Goal: Task Accomplishment & Management: Use online tool/utility

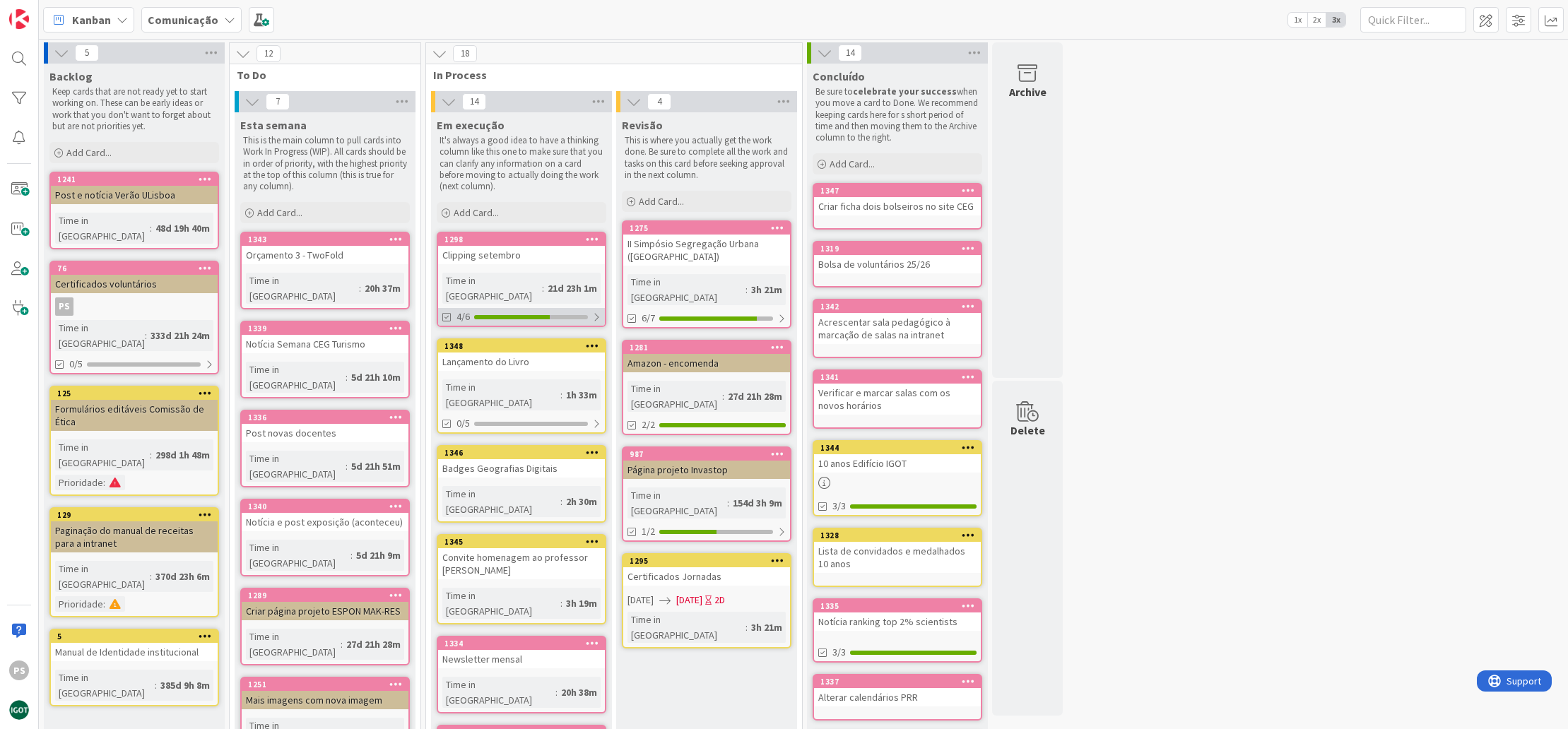
click at [519, 308] on div "4/6" at bounding box center [521, 317] width 167 height 18
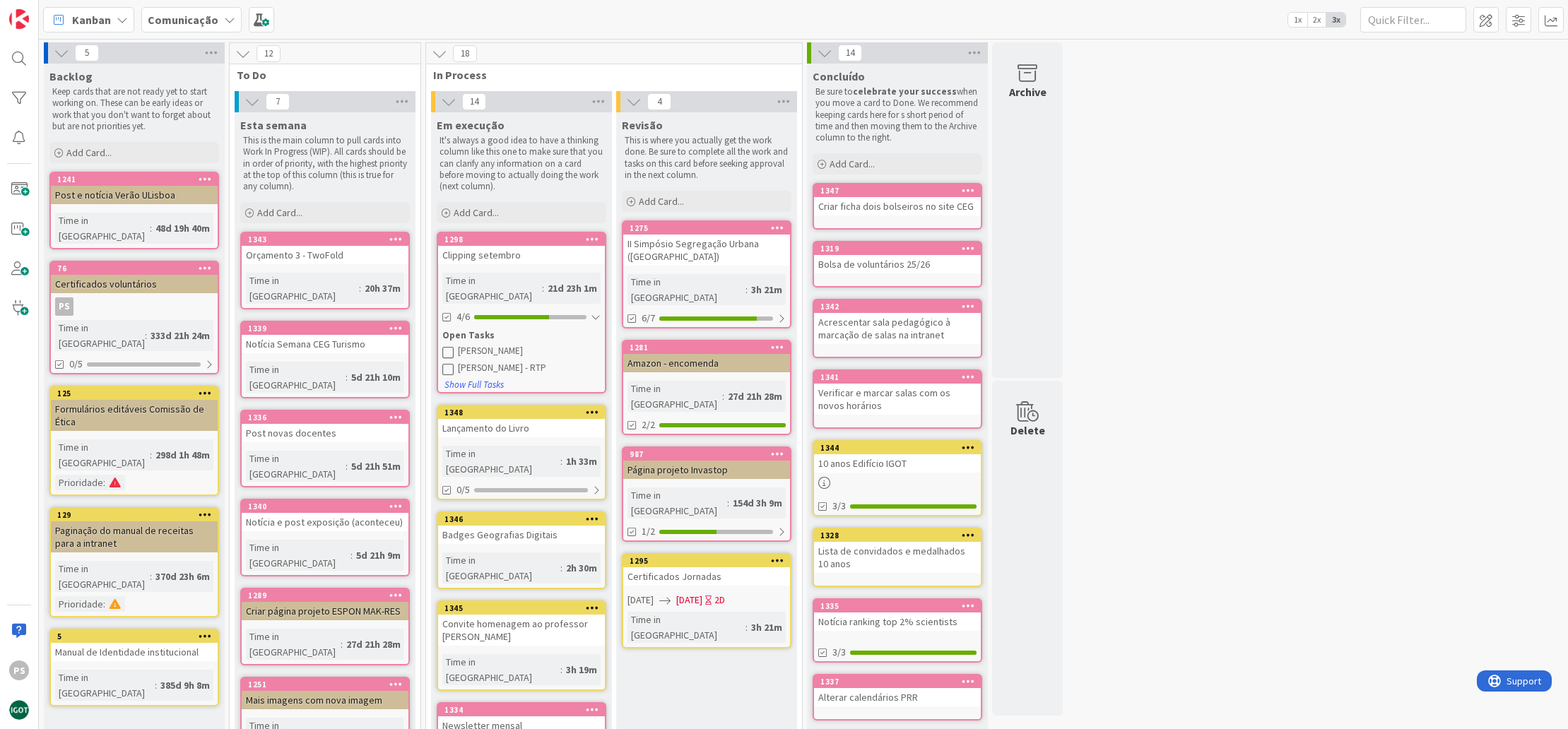
click at [454, 345] on button at bounding box center [448, 351] width 13 height 13
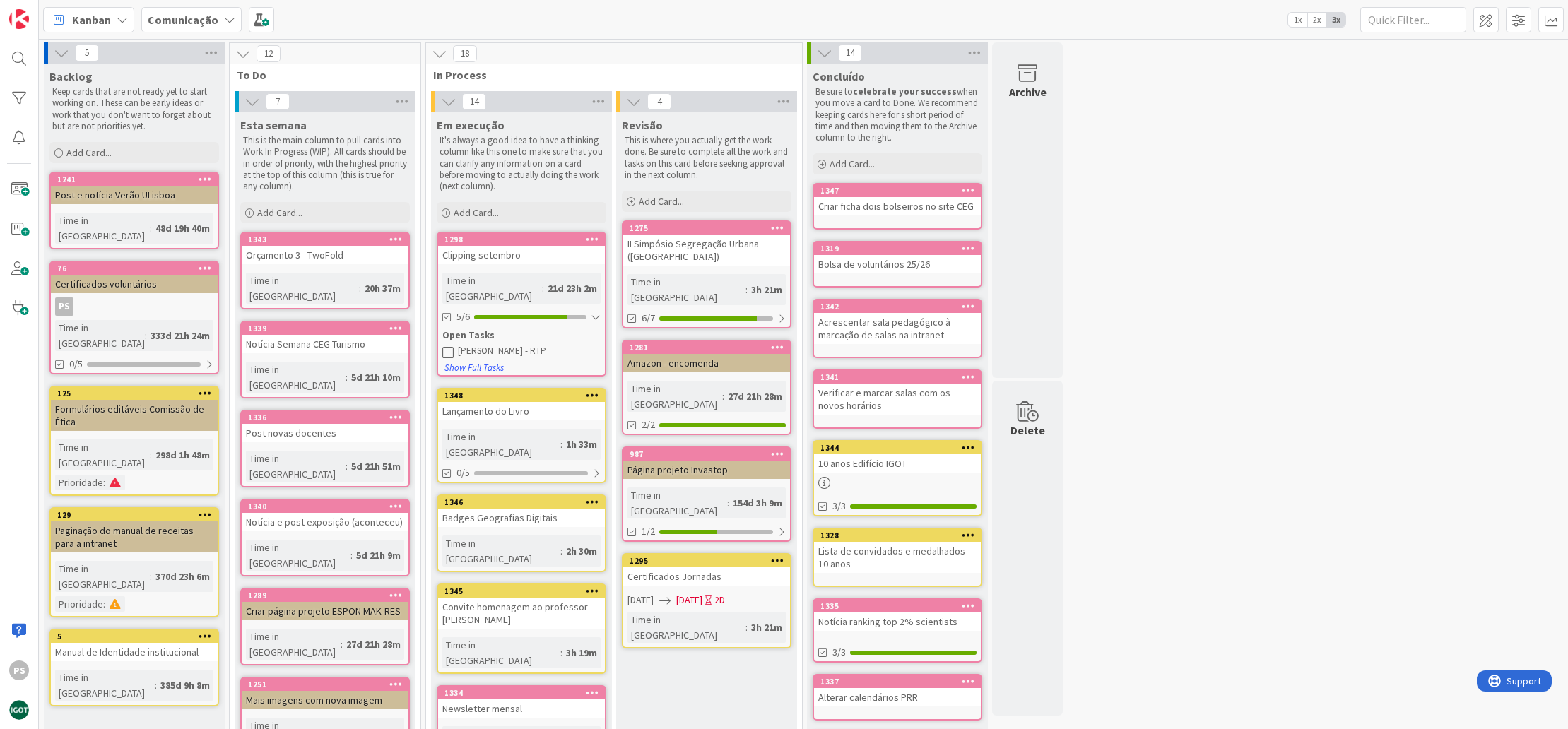
click at [450, 346] on icon at bounding box center [448, 351] width 11 height 11
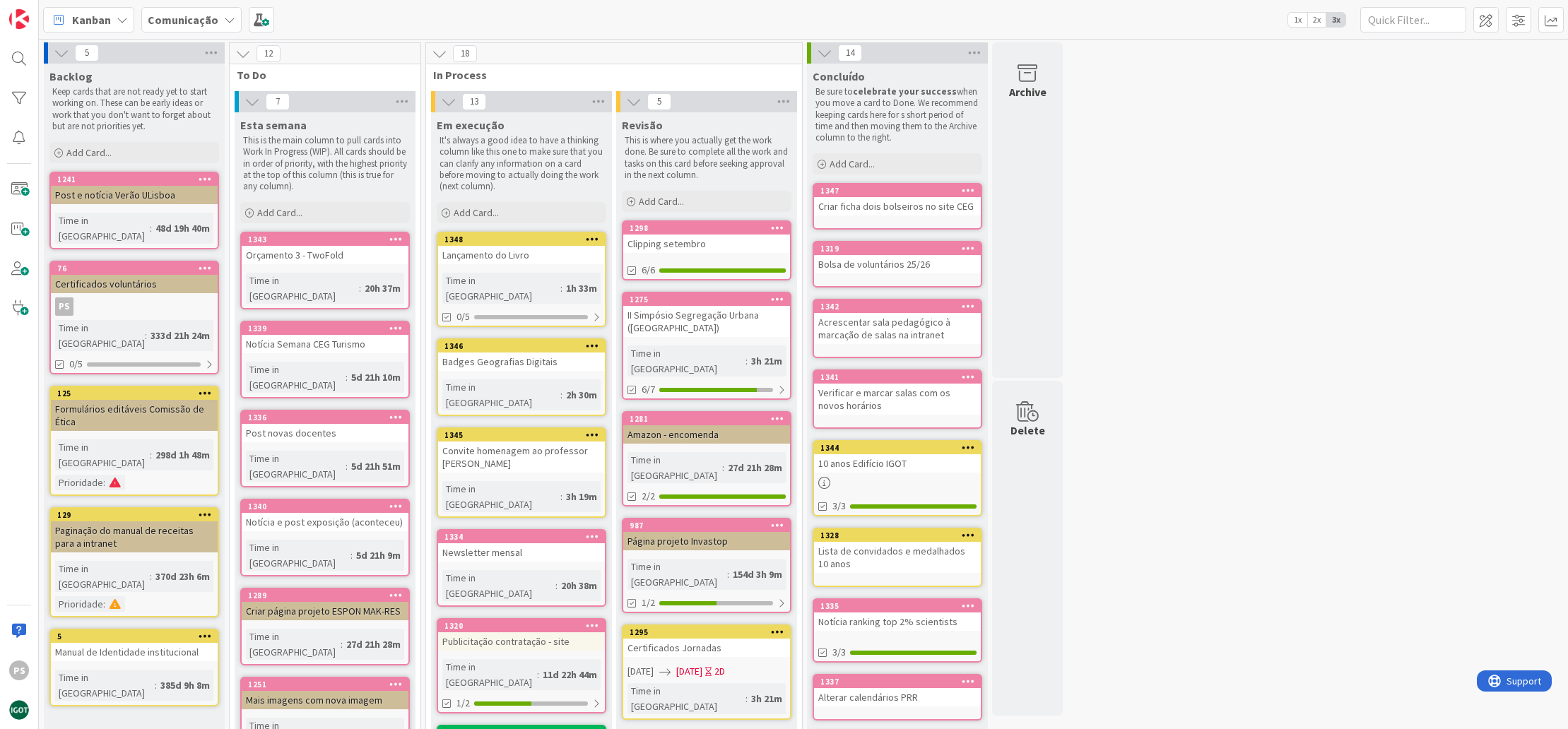
click at [718, 246] on div "Clipping setembro" at bounding box center [706, 243] width 167 height 19
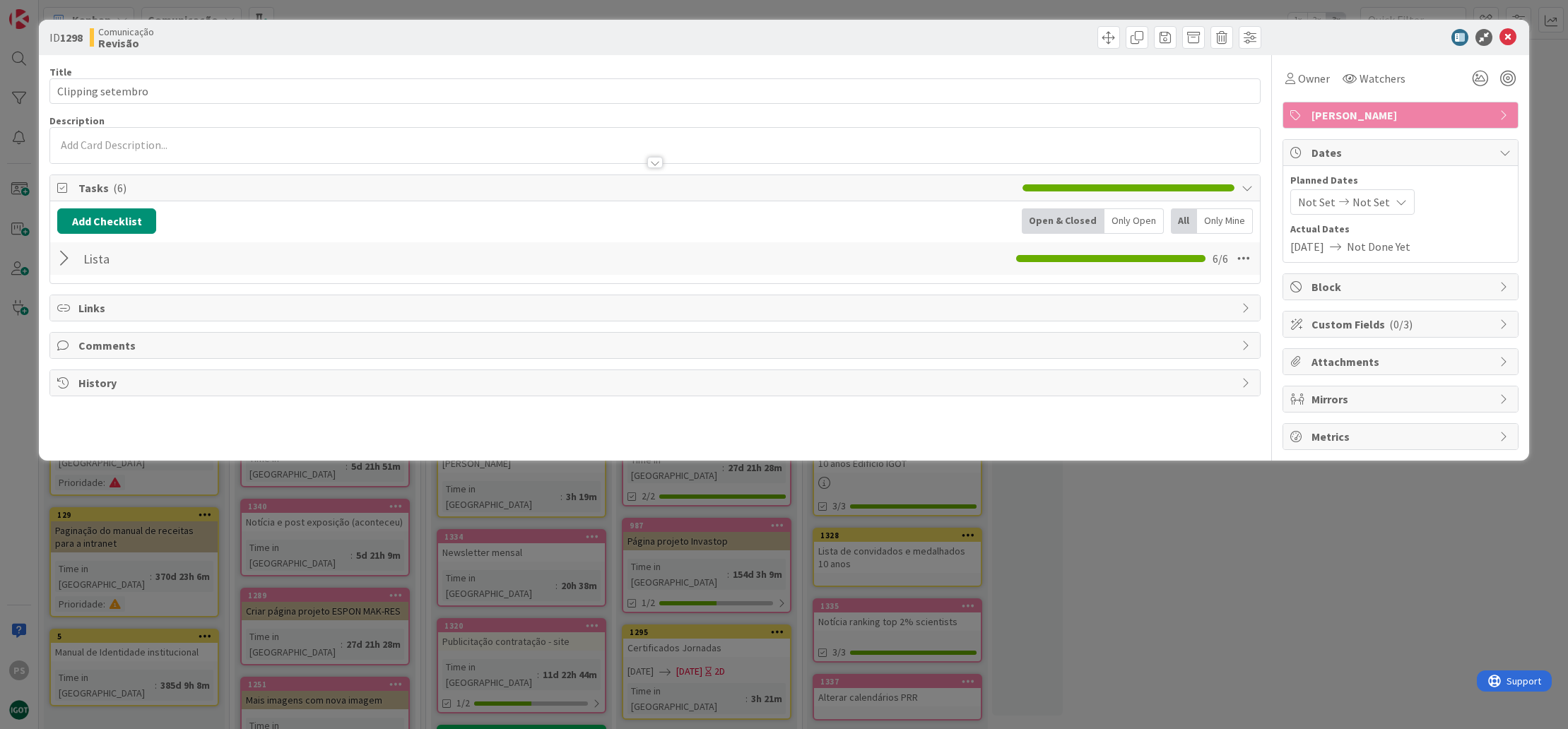
click at [64, 263] on div at bounding box center [66, 258] width 19 height 25
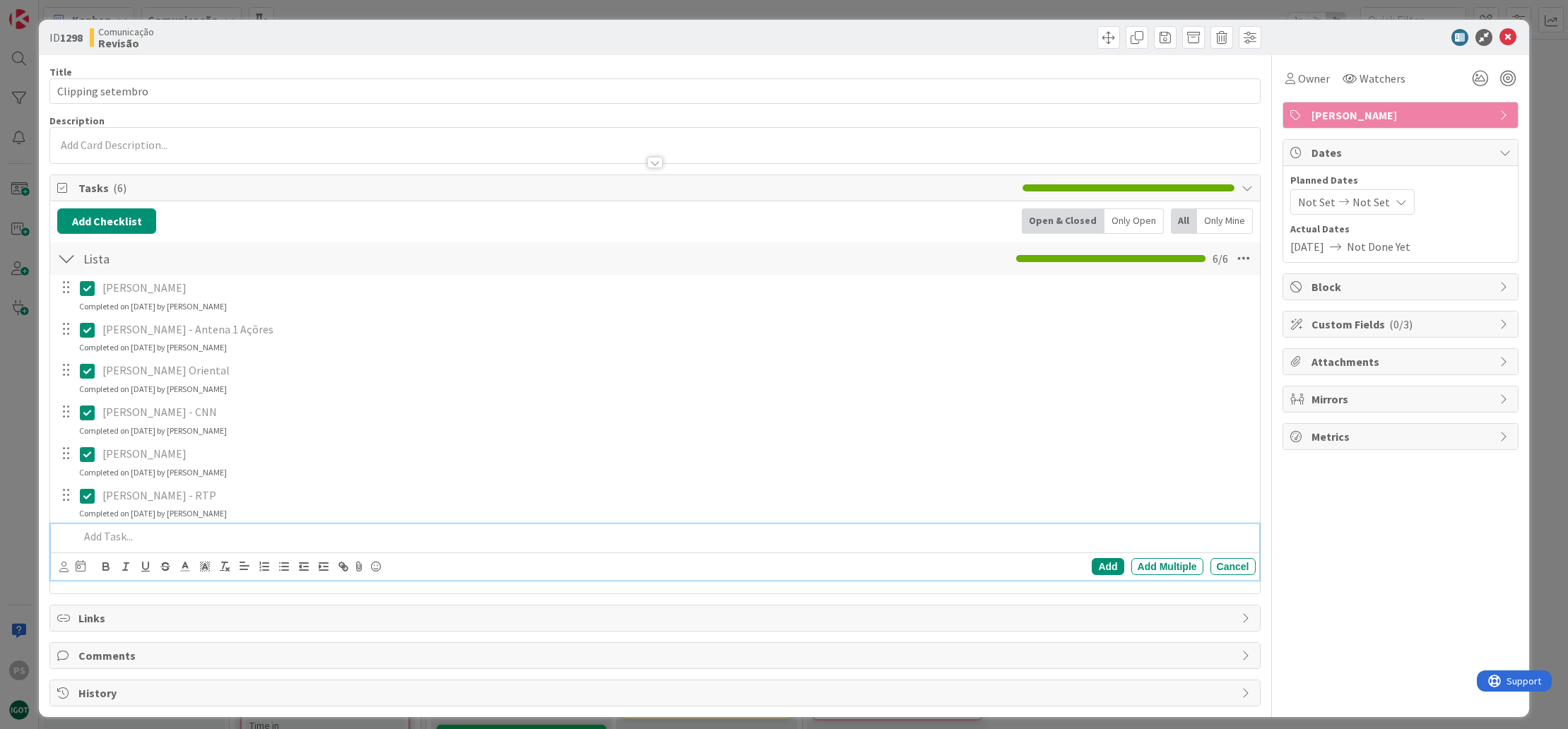
click at [197, 524] on div at bounding box center [664, 536] width 1181 height 24
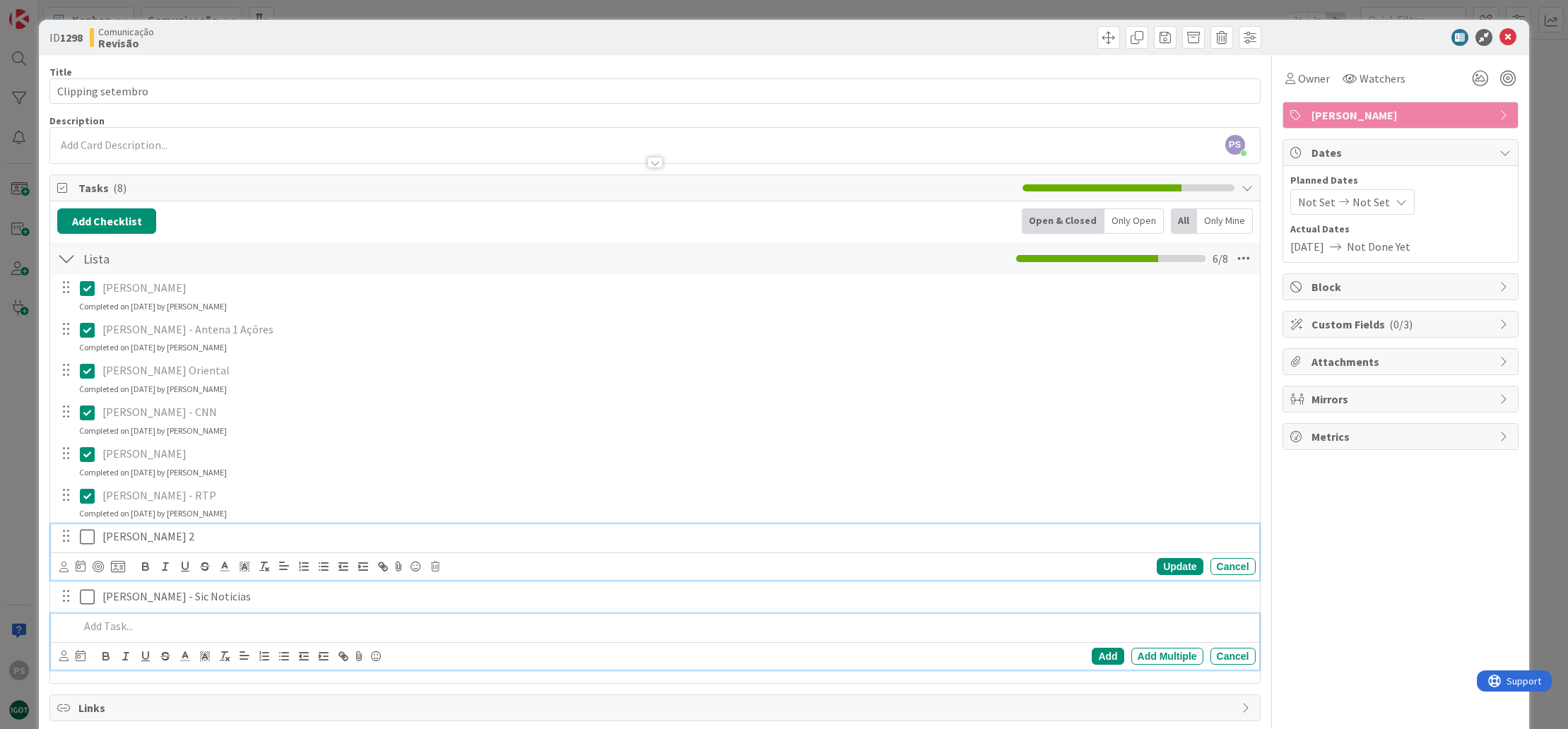
click at [85, 540] on icon at bounding box center [88, 537] width 15 height 17
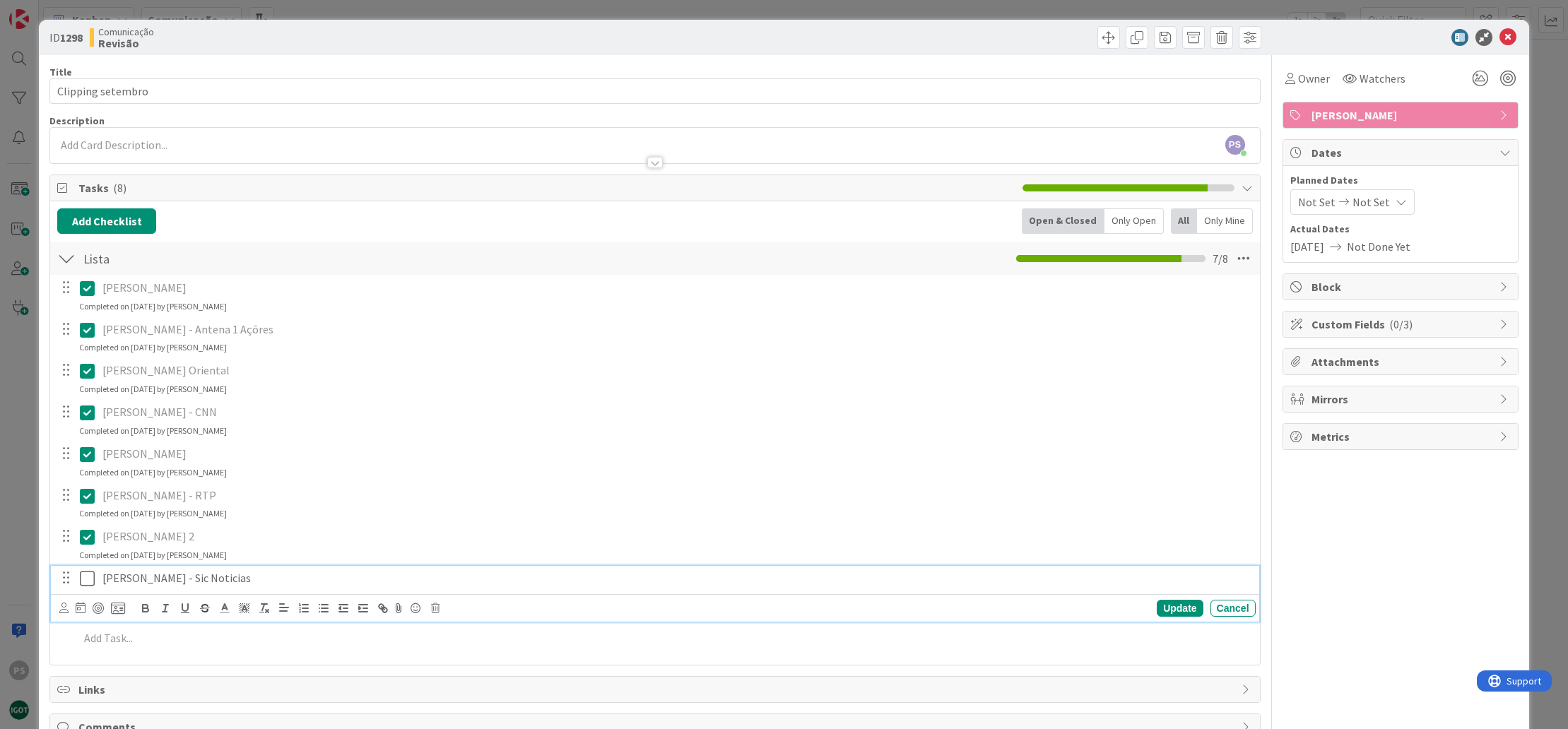
click at [86, 577] on icon at bounding box center [88, 578] width 15 height 17
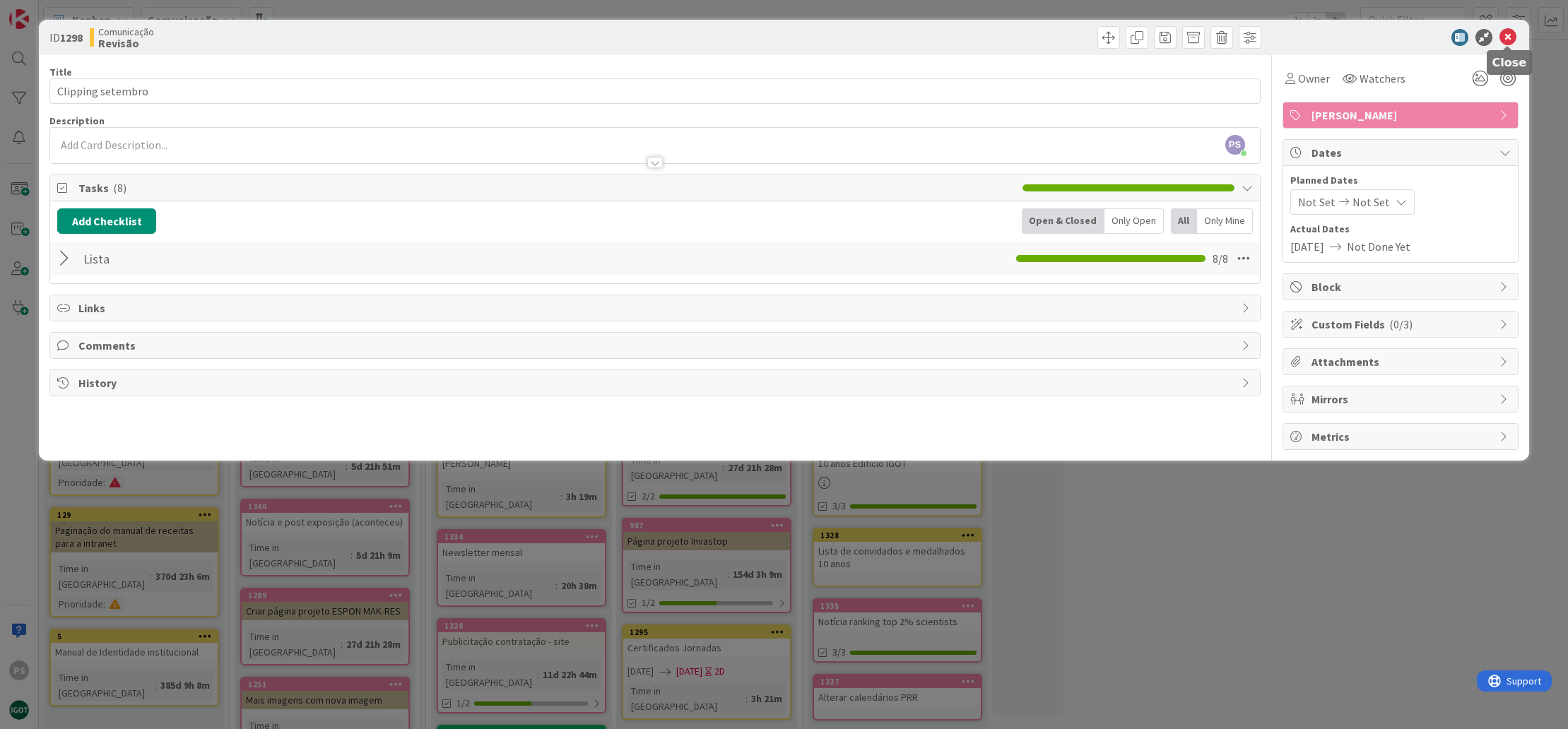
click at [1509, 37] on icon at bounding box center [1508, 37] width 17 height 17
